Goal: Task Accomplishment & Management: Manage account settings

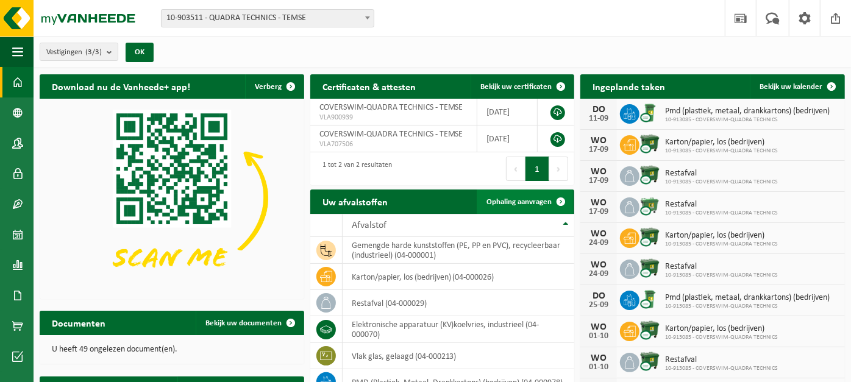
click at [512, 195] on link "Ophaling aanvragen" at bounding box center [525, 202] width 96 height 24
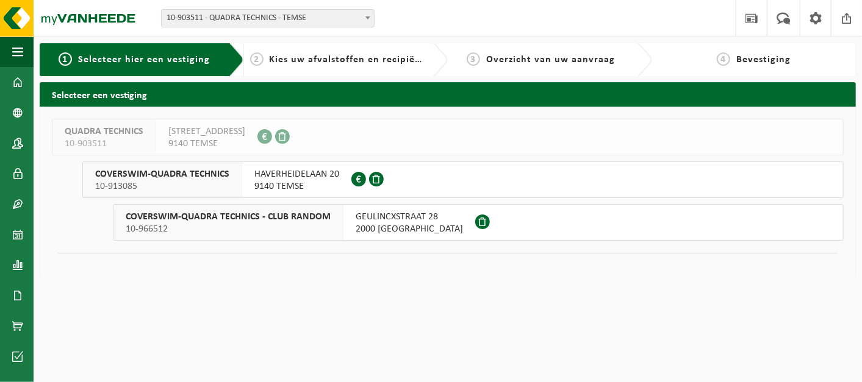
click at [311, 174] on span "HAVERHEIDELAAN 20" at bounding box center [296, 174] width 85 height 12
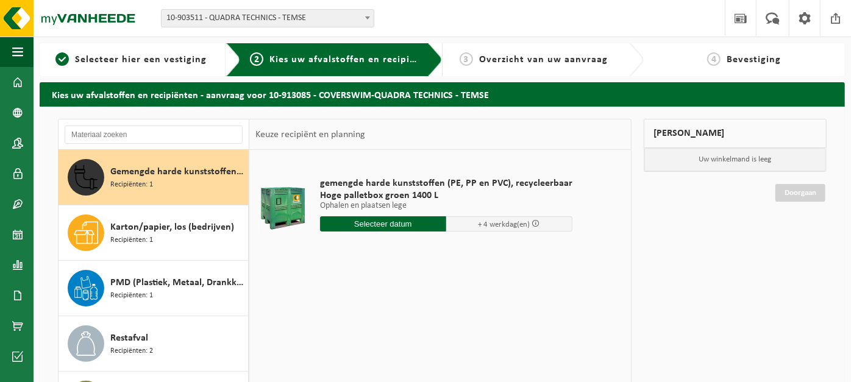
click at [404, 219] on input "text" at bounding box center [383, 223] width 126 height 15
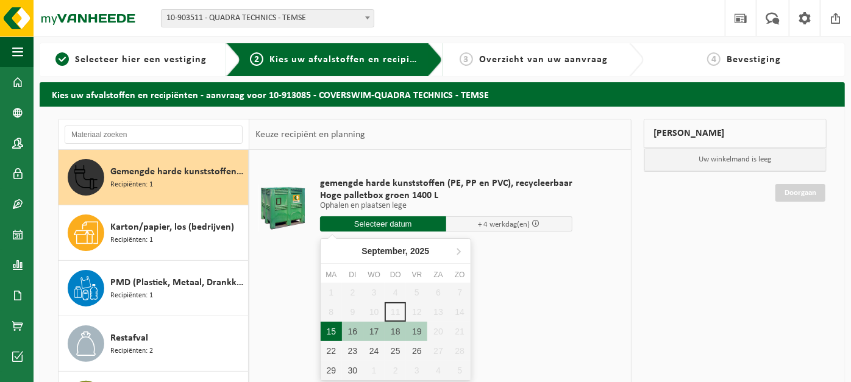
click at [326, 330] on div "15" at bounding box center [331, 332] width 21 height 20
type input "Van 2025-09-15"
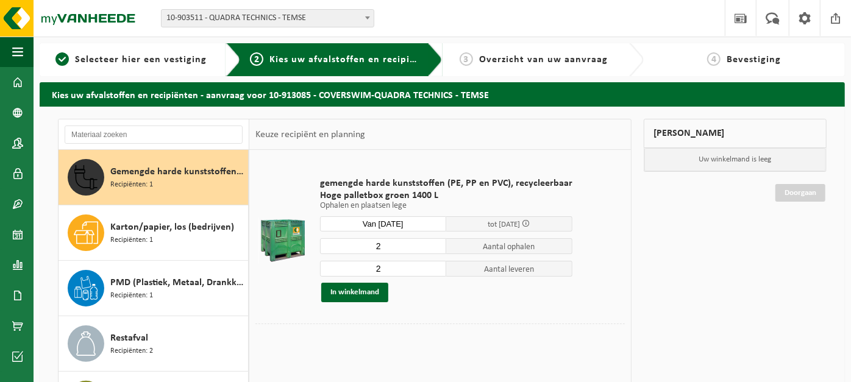
drag, startPoint x: 411, startPoint y: 240, endPoint x: 358, endPoint y: 241, distance: 53.0
click at [359, 240] on input "2" at bounding box center [383, 246] width 126 height 16
type input "4"
drag, startPoint x: 373, startPoint y: 266, endPoint x: 357, endPoint y: 266, distance: 15.9
click at [357, 266] on input "2" at bounding box center [383, 269] width 126 height 16
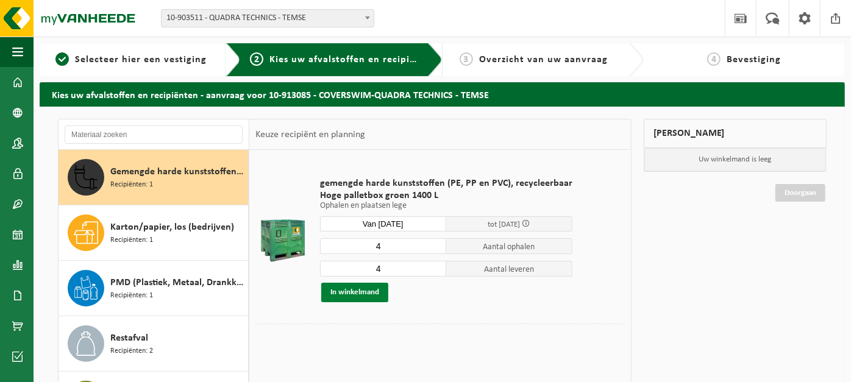
type input "4"
click at [368, 290] on button "In winkelmand" at bounding box center [354, 293] width 67 height 20
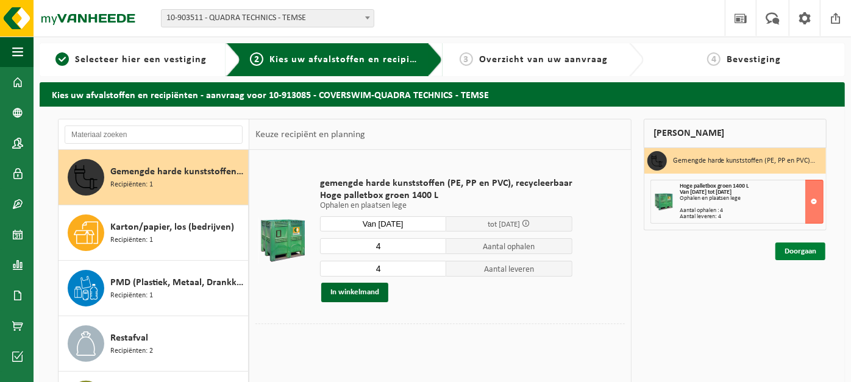
click at [801, 252] on link "Doorgaan" at bounding box center [801, 252] width 50 height 18
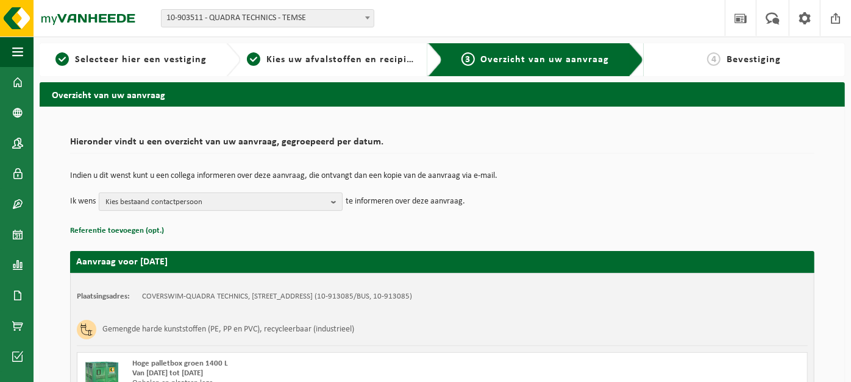
click at [259, 195] on span "Kies bestaand contactpersoon" at bounding box center [215, 202] width 221 height 18
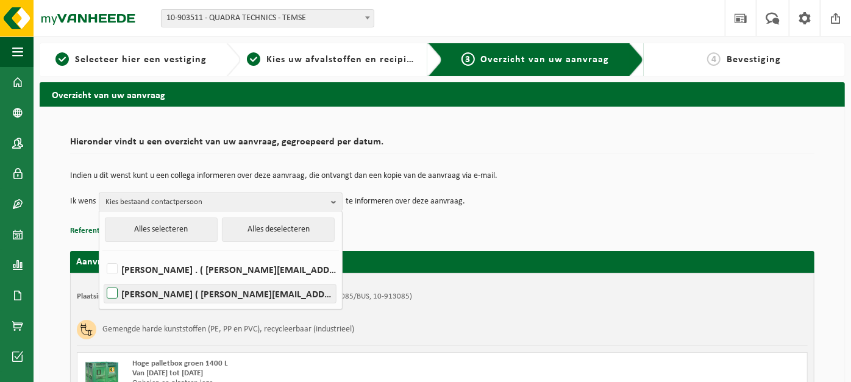
click at [240, 298] on label "Aron Meyskens ( aron@coverswim.be )" at bounding box center [220, 294] width 232 height 18
click at [102, 279] on input "Aron Meyskens ( aron@coverswim.be )" at bounding box center [102, 278] width 1 height 1
checkbox input "true"
click at [594, 185] on td "Indien u dit wenst kunt u een collega informeren over deze aanvraag, die ontvan…" at bounding box center [442, 182] width 744 height 21
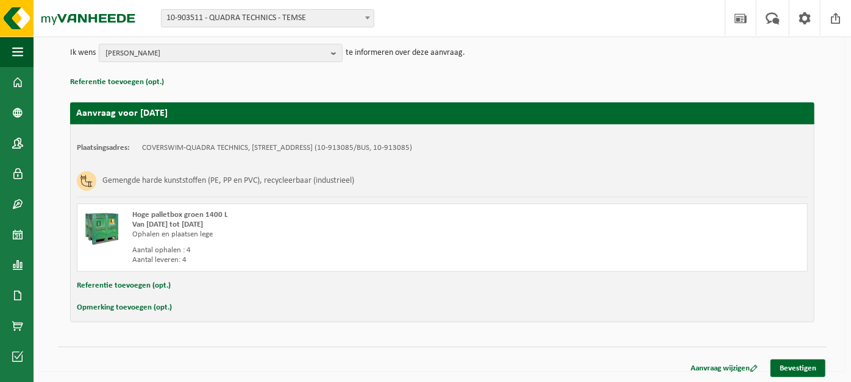
scroll to position [149, 0]
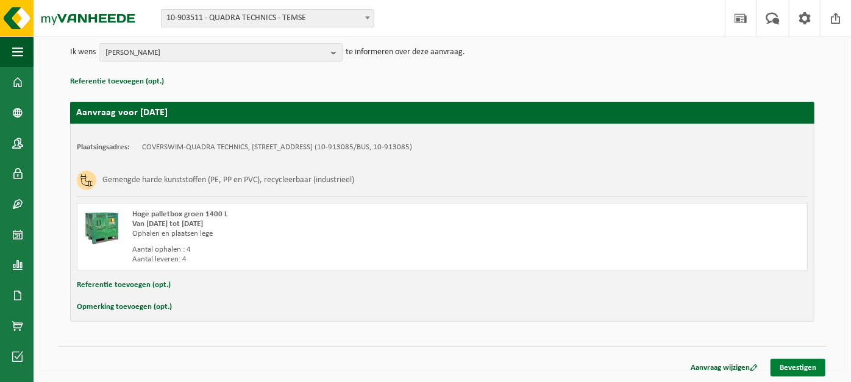
click at [794, 362] on link "Bevestigen" at bounding box center [798, 368] width 55 height 18
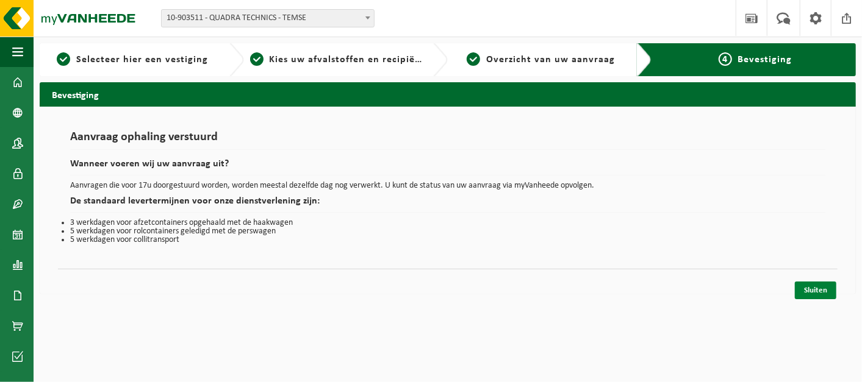
click at [822, 290] on link "Sluiten" at bounding box center [814, 291] width 41 height 18
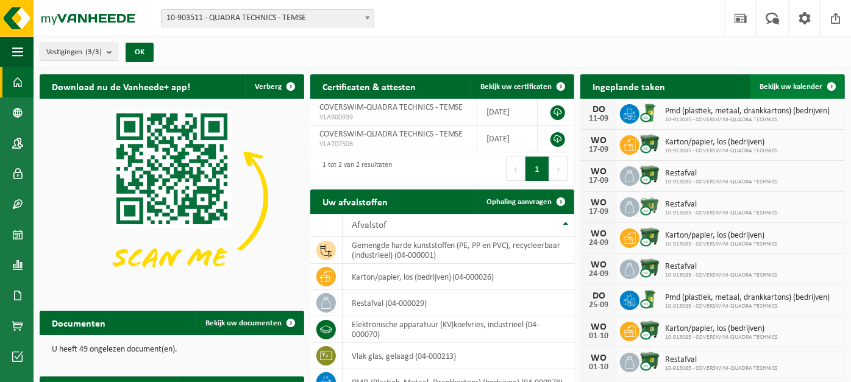
click at [800, 84] on span "Bekijk uw kalender" at bounding box center [791, 87] width 63 height 8
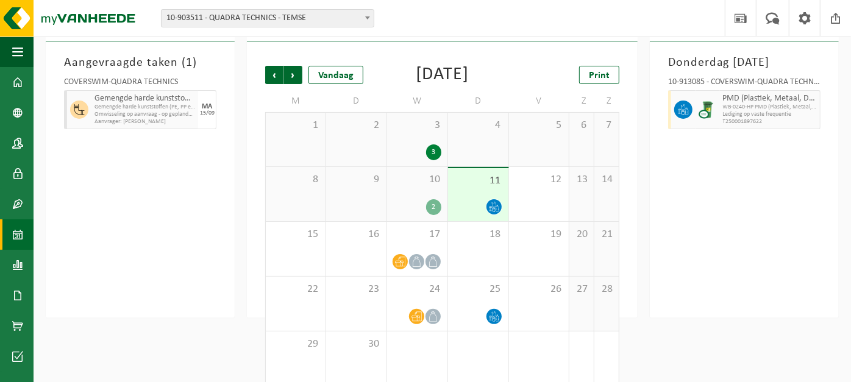
scroll to position [92, 0]
